Goal: Information Seeking & Learning: Learn about a topic

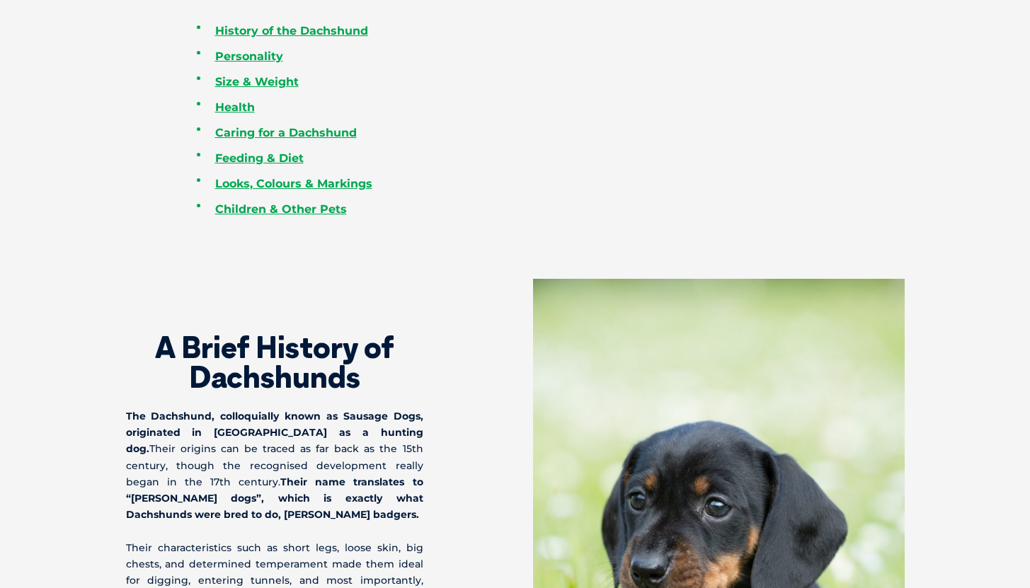
scroll to position [881, 0]
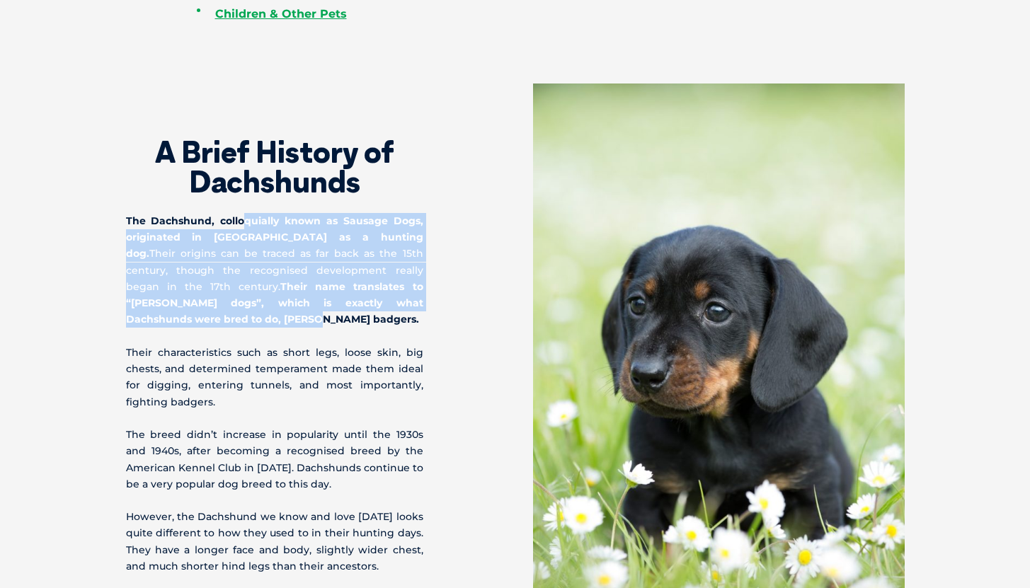
drag, startPoint x: 246, startPoint y: 229, endPoint x: 405, endPoint y: 311, distance: 178.9
click at [405, 304] on p "The Dachshund, colloquially known as Sausage Dogs, originated in [GEOGRAPHIC_DA…" at bounding box center [274, 270] width 297 height 115
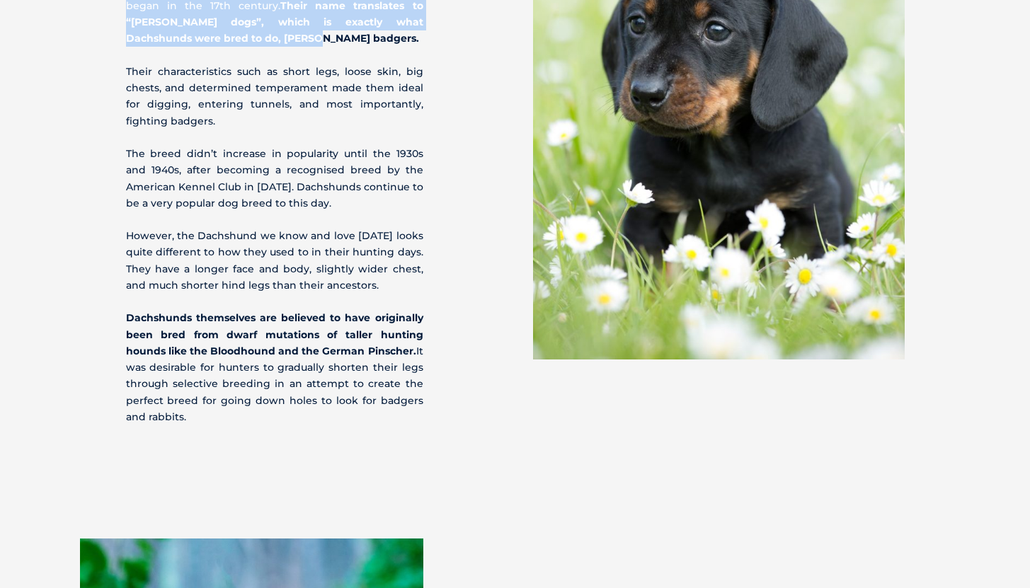
scroll to position [1163, 0]
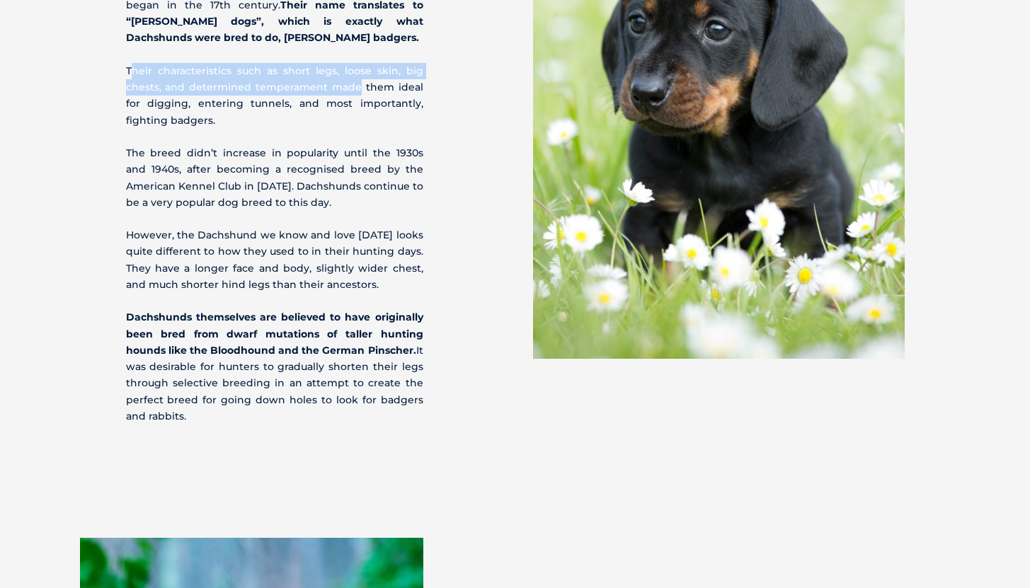
drag, startPoint x: 130, startPoint y: 55, endPoint x: 349, endPoint y: 67, distance: 219.7
click at [349, 67] on p "Their characteristics such as short legs, loose skin, big chests, and determine…" at bounding box center [274, 96] width 297 height 66
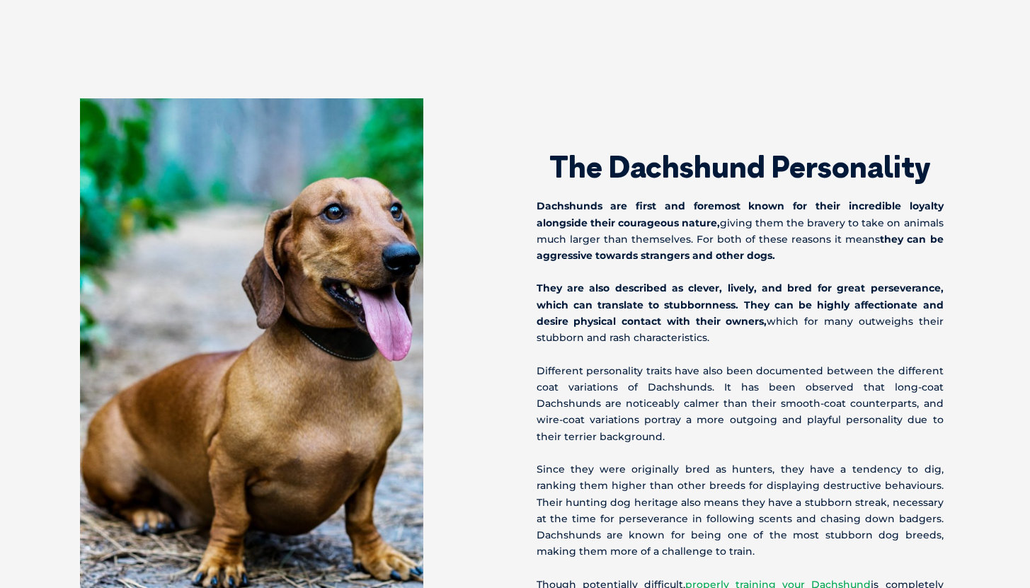
scroll to position [1647, 0]
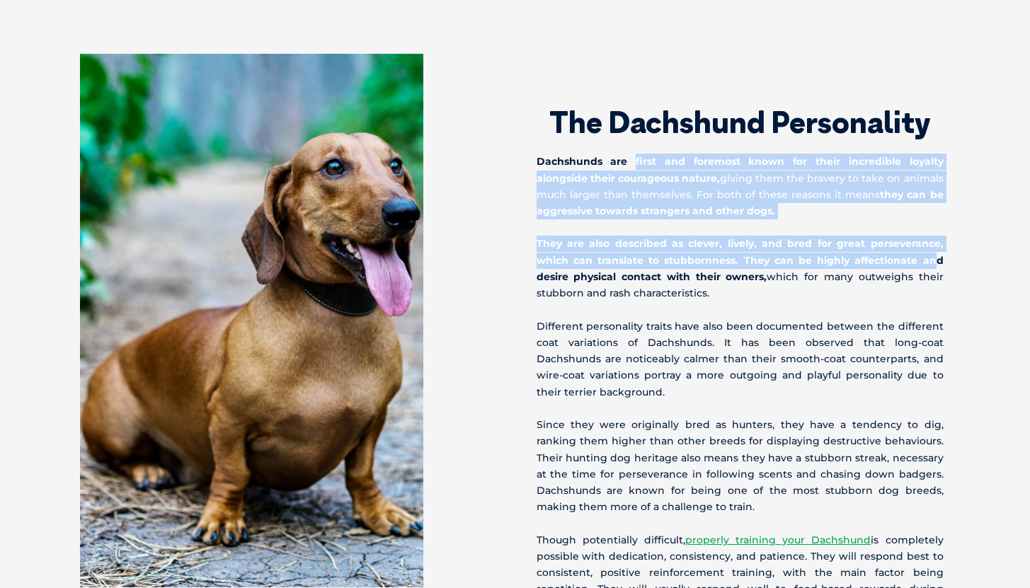
drag, startPoint x: 636, startPoint y: 140, endPoint x: 936, endPoint y: 238, distance: 315.6
click at [937, 239] on div "The Dachshund Personality Dachshunds are first and foremost known for their inc…" at bounding box center [741, 342] width 453 height 577
click at [923, 238] on strong "They are also described as clever, lively, and bred for great perseverance, whi…" at bounding box center [740, 259] width 407 height 45
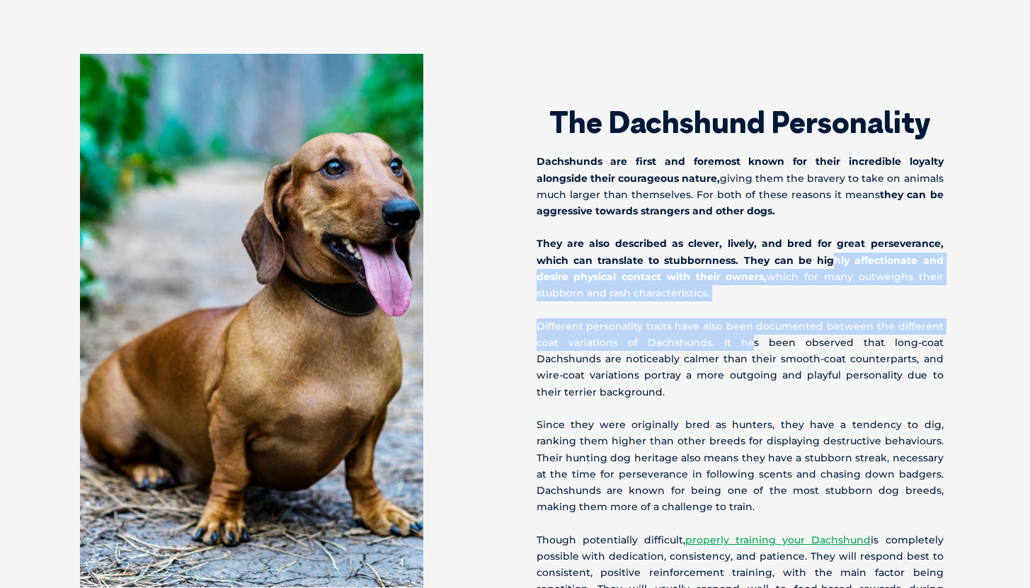
drag, startPoint x: 835, startPoint y: 241, endPoint x: 720, endPoint y: 322, distance: 141.2
click at [720, 322] on div "The Dachshund Personality Dachshunds are first and foremost known for their inc…" at bounding box center [741, 342] width 453 height 577
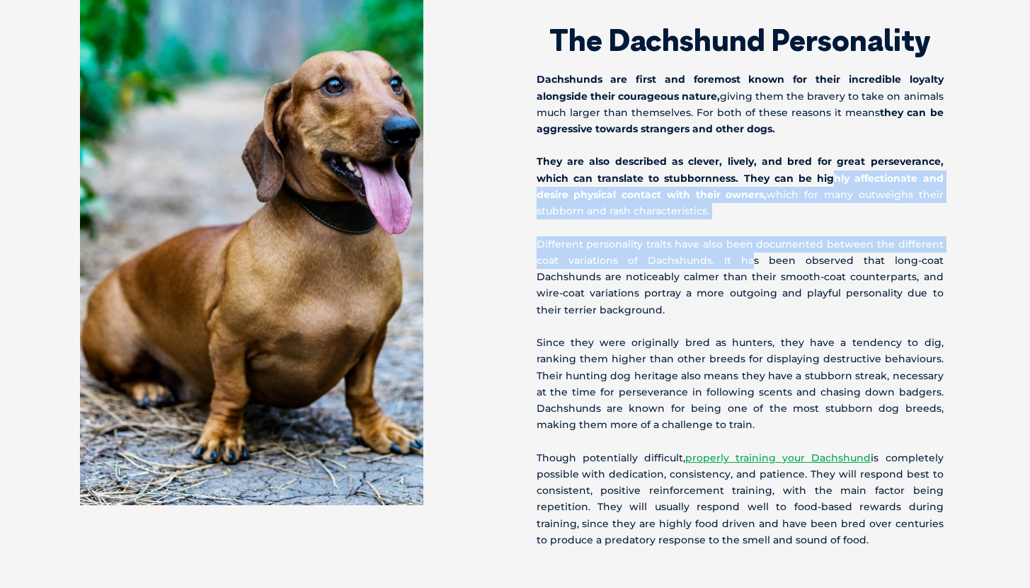
scroll to position [1733, 0]
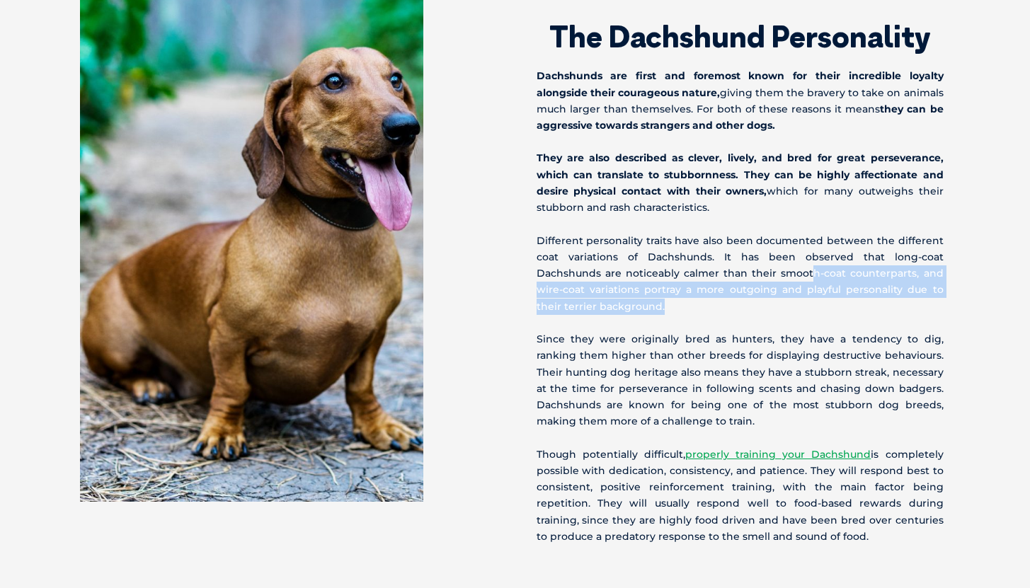
drag, startPoint x: 754, startPoint y: 261, endPoint x: 828, endPoint y: 365, distance: 127.9
click at [864, 292] on p "Different personality traits have also been documented between the different co…" at bounding box center [740, 274] width 407 height 82
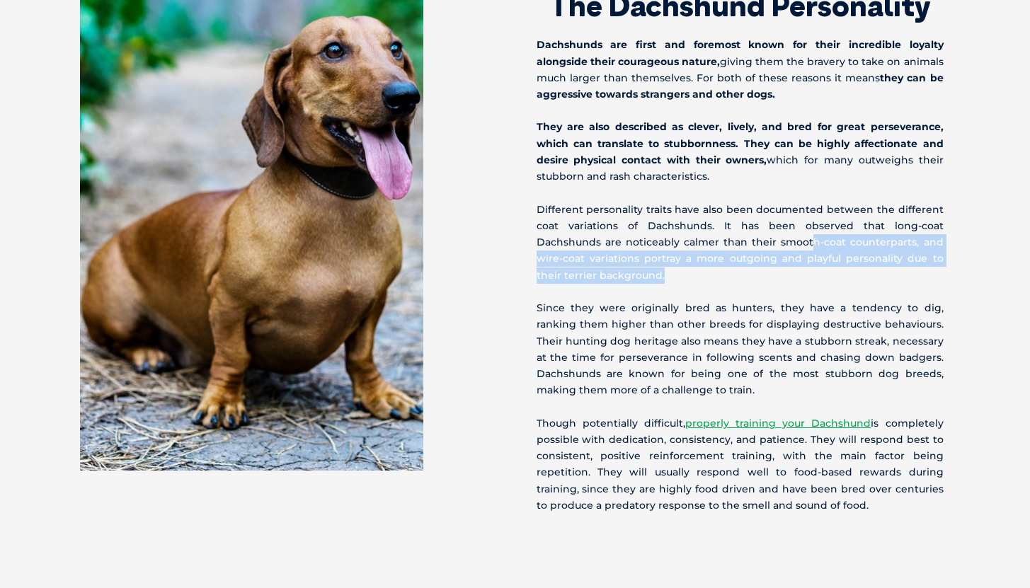
scroll to position [1775, 0]
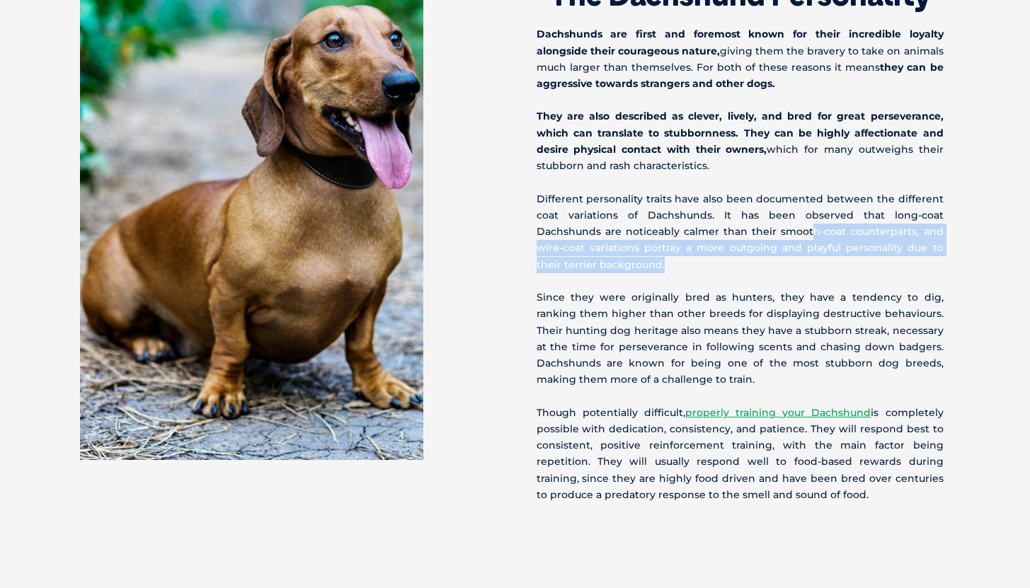
drag, startPoint x: 629, startPoint y: 280, endPoint x: 877, endPoint y: 479, distance: 318.7
click at [877, 479] on div "The Dachshund Personality Dachshunds are first and foremost known for their inc…" at bounding box center [741, 214] width 453 height 577
